Goal: Task Accomplishment & Management: Manage account settings

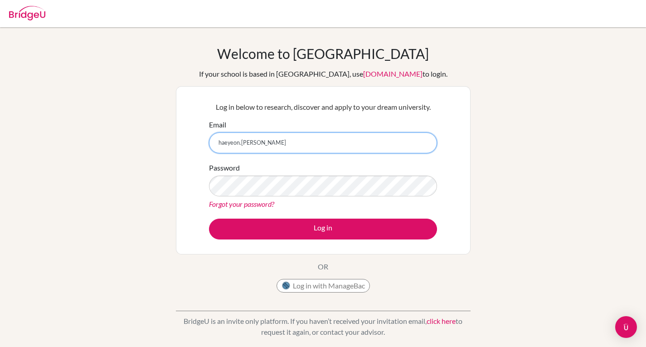
click at [264, 141] on input "haeyeon.lee" at bounding box center [323, 142] width 228 height 21
type input "[EMAIL_ADDRESS][PERSON_NAME][DOMAIN_NAME]"
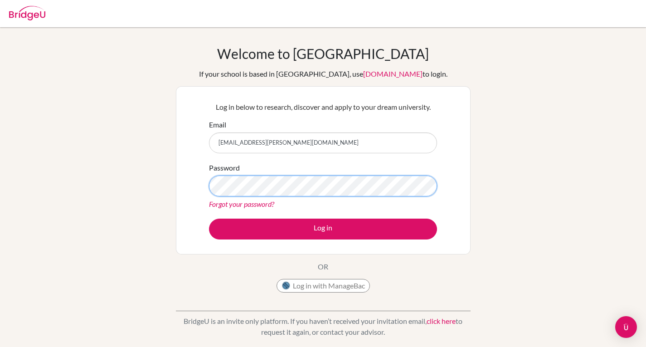
click at [209, 218] on button "Log in" at bounding box center [323, 228] width 228 height 21
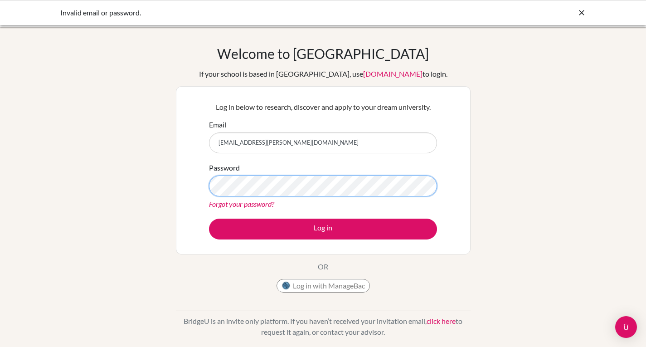
click at [209, 218] on button "Log in" at bounding box center [323, 228] width 228 height 21
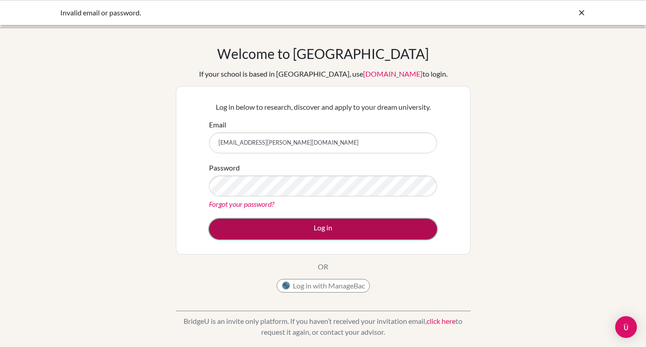
click at [255, 223] on button "Log in" at bounding box center [323, 228] width 228 height 21
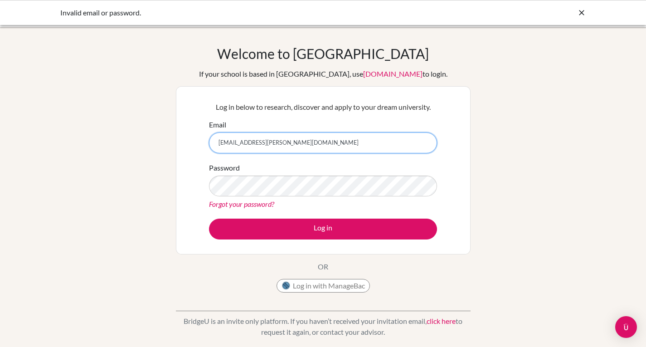
click at [254, 135] on input "[EMAIL_ADDRESS][PERSON_NAME][DOMAIN_NAME]" at bounding box center [323, 142] width 228 height 21
click at [252, 138] on input "[EMAIL_ADDRESS][PERSON_NAME][DOMAIN_NAME]" at bounding box center [323, 142] width 228 height 21
click at [268, 142] on input "[EMAIL_ADDRESS][PERSON_NAME][DOMAIN_NAME]" at bounding box center [323, 142] width 228 height 21
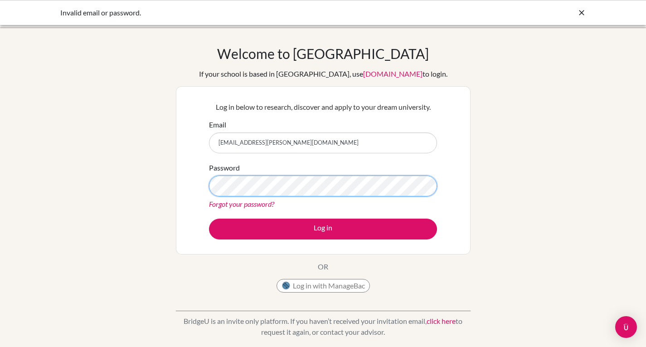
click at [209, 218] on button "Log in" at bounding box center [323, 228] width 228 height 21
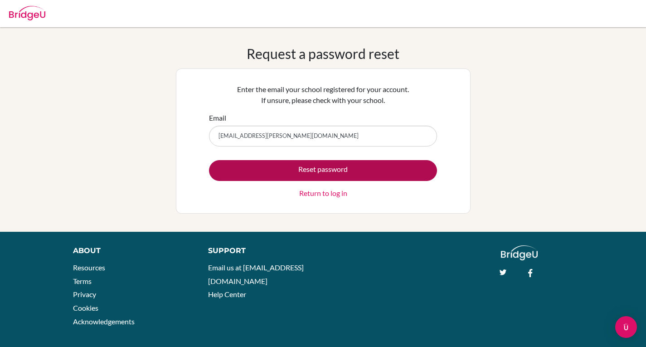
type input "[EMAIL_ADDRESS][PERSON_NAME][DOMAIN_NAME]"
click at [300, 167] on button "Reset password" at bounding box center [323, 170] width 228 height 21
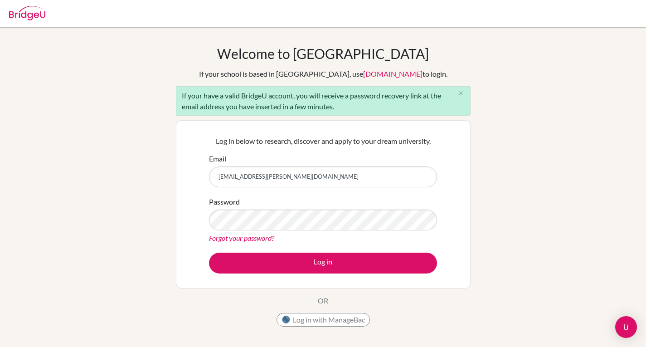
type input "[EMAIL_ADDRESS][PERSON_NAME][DOMAIN_NAME]"
click at [209, 252] on button "Log in" at bounding box center [323, 262] width 228 height 21
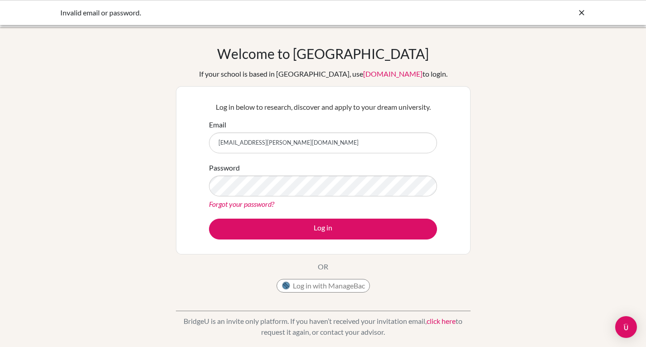
click at [240, 203] on link "Forgot your password?" at bounding box center [241, 203] width 65 height 9
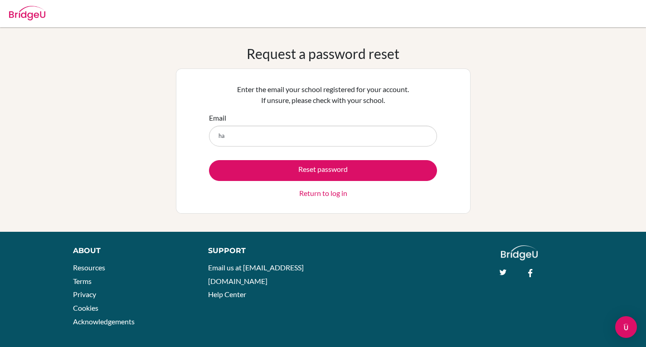
type input "h"
paste input "[EMAIL_ADDRESS][PERSON_NAME][DOMAIN_NAME]"
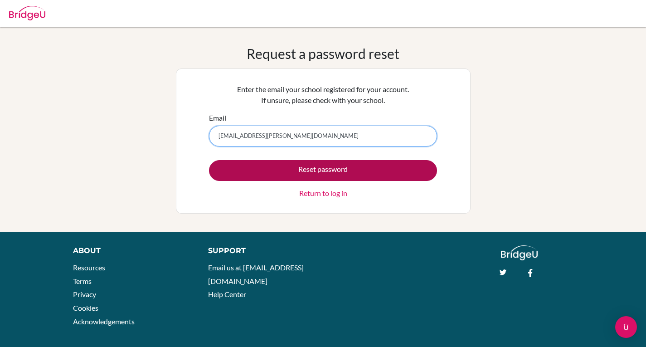
type input "[EMAIL_ADDRESS][PERSON_NAME][DOMAIN_NAME]"
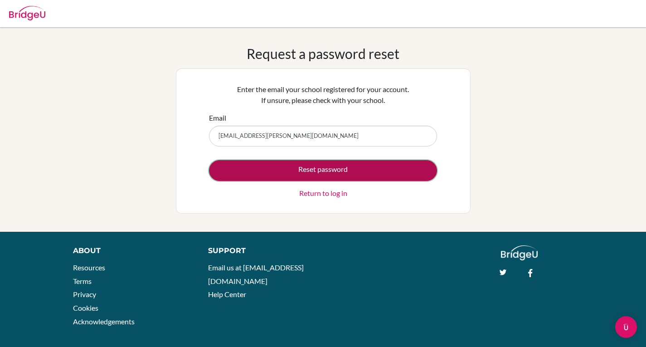
click at [269, 167] on button "Reset password" at bounding box center [323, 170] width 228 height 21
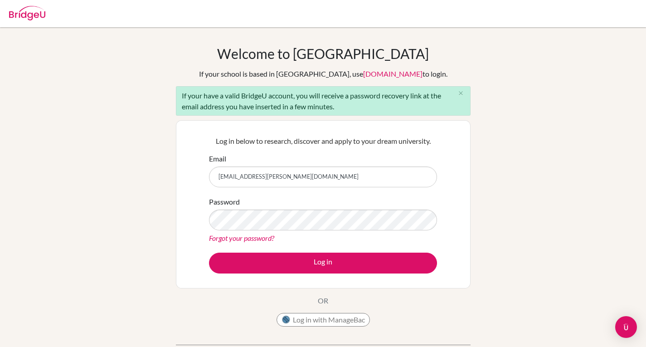
type input "[EMAIL_ADDRESS][PERSON_NAME][DOMAIN_NAME]"
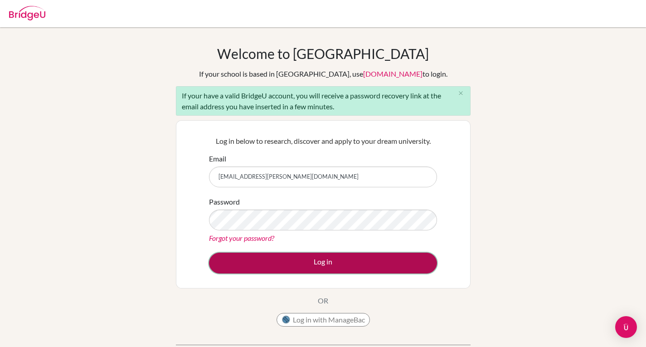
click at [320, 264] on button "Log in" at bounding box center [323, 262] width 228 height 21
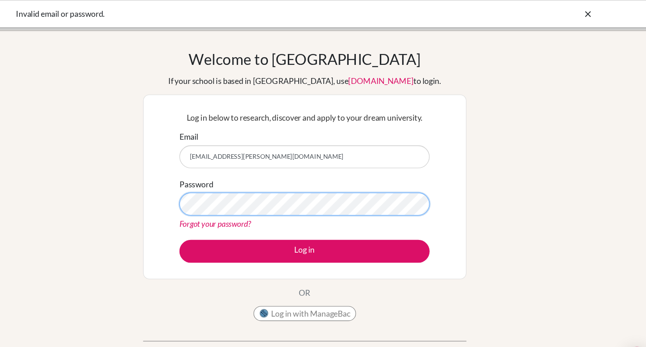
click at [209, 218] on button "Log in" at bounding box center [323, 228] width 228 height 21
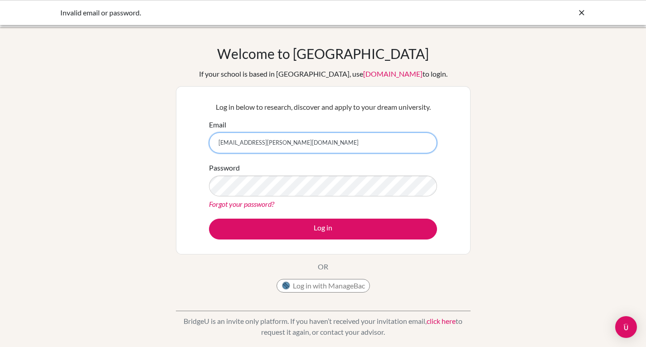
click at [317, 145] on input "[EMAIL_ADDRESS][PERSON_NAME][DOMAIN_NAME]" at bounding box center [323, 142] width 228 height 21
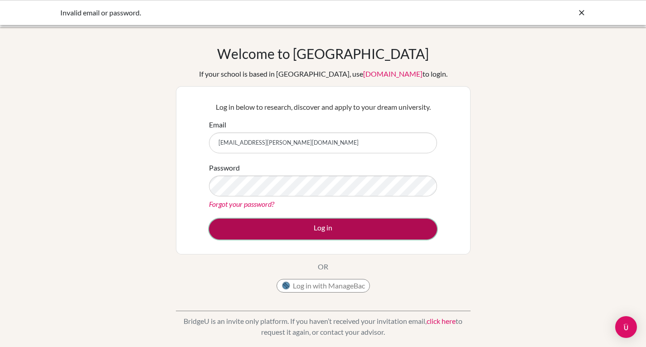
click at [320, 224] on button "Log in" at bounding box center [323, 228] width 228 height 21
